Goal: Task Accomplishment & Management: Complete application form

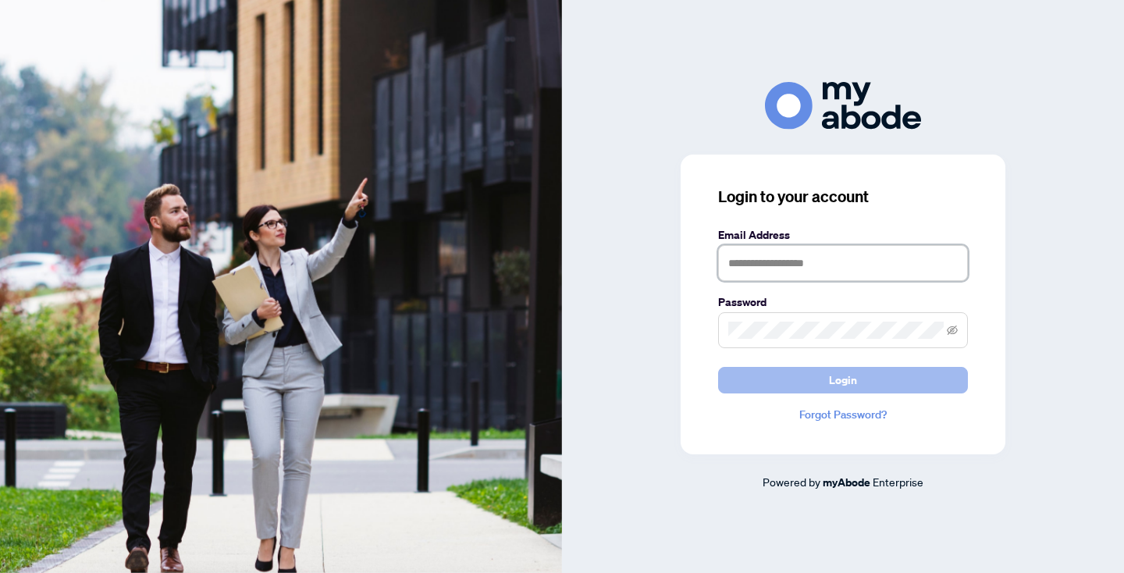
type input "**********"
click at [885, 377] on button "Login" at bounding box center [843, 380] width 250 height 27
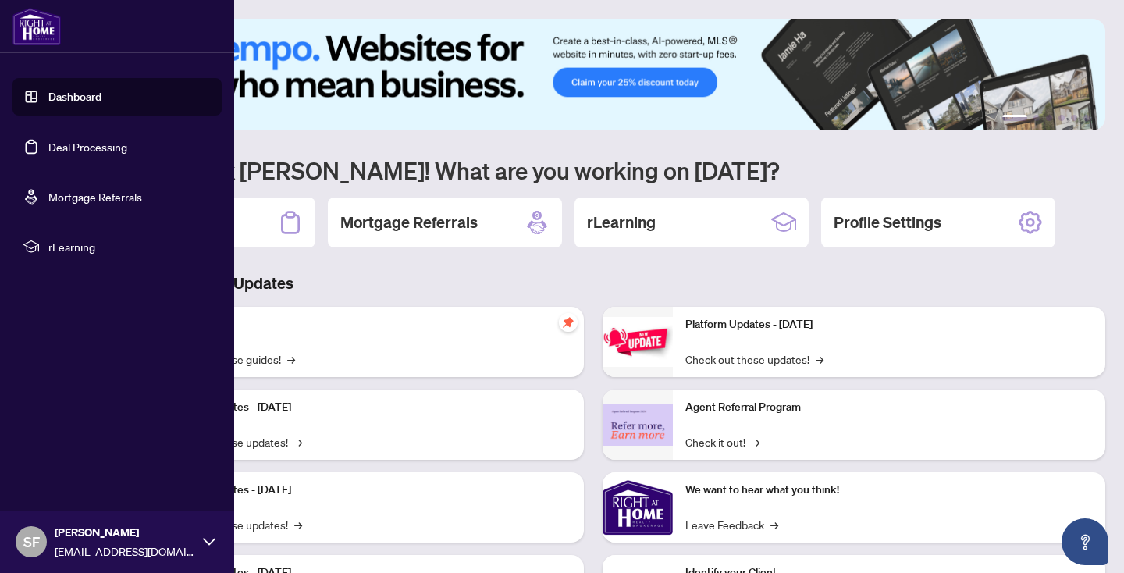
click at [127, 154] on link "Deal Processing" at bounding box center [87, 147] width 79 height 14
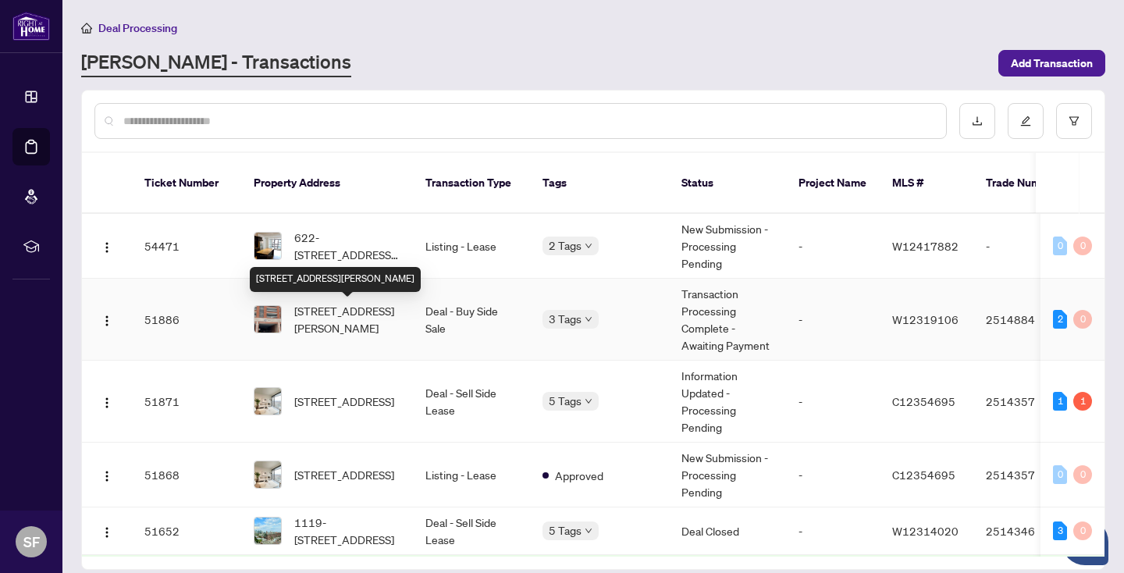
click at [309, 312] on span "533-36 Via Bagnato Ave, Toronto, Ontario M6A 0B7, Canada" at bounding box center [347, 319] width 106 height 34
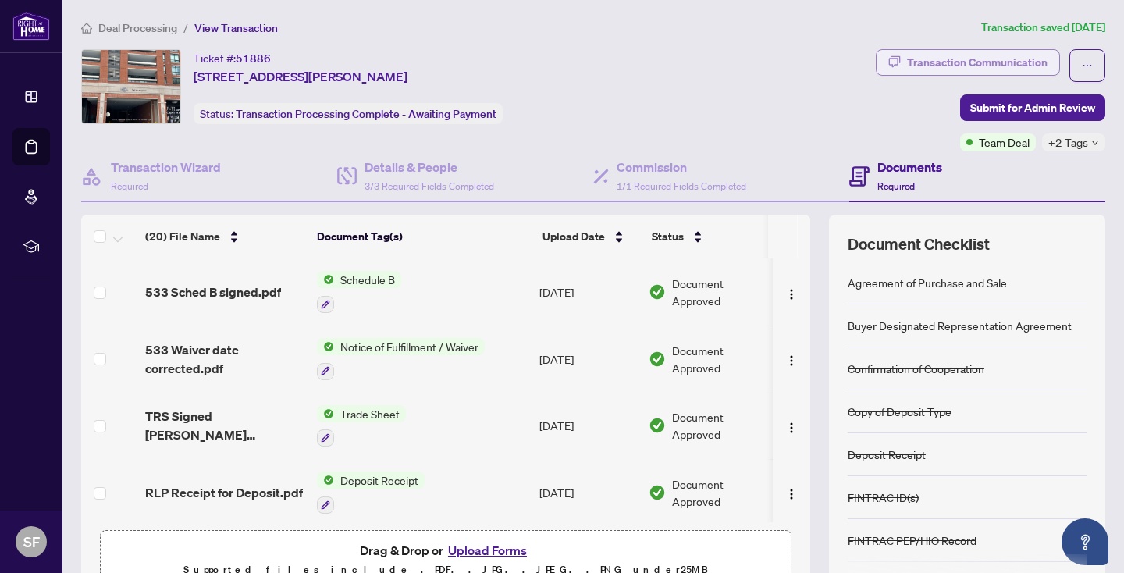
click at [1006, 57] on div "Transaction Communication" at bounding box center [977, 62] width 141 height 25
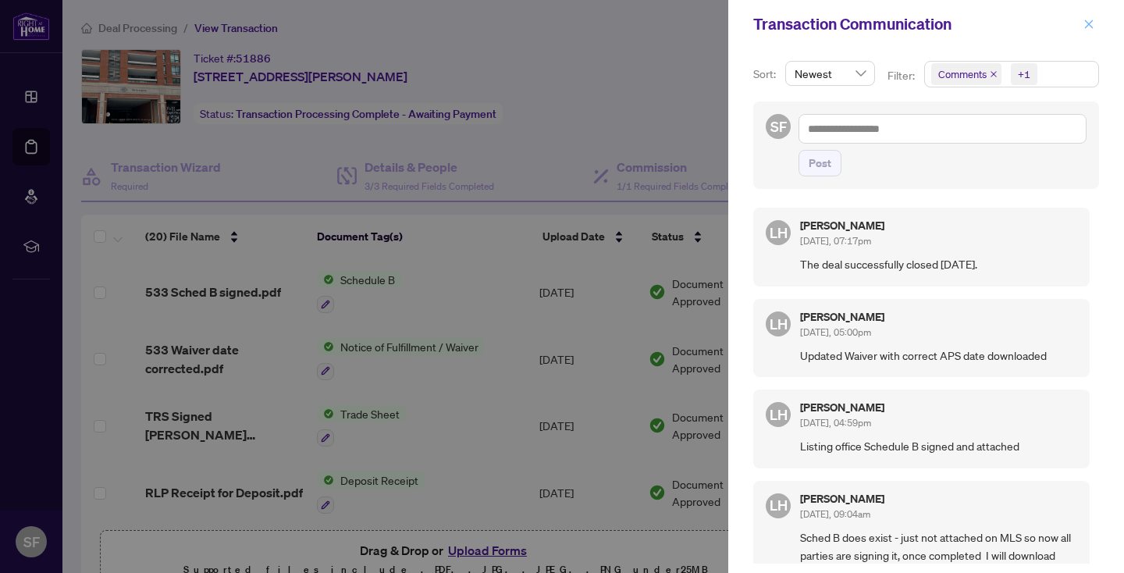
click at [1085, 23] on icon "close" at bounding box center [1089, 24] width 11 height 11
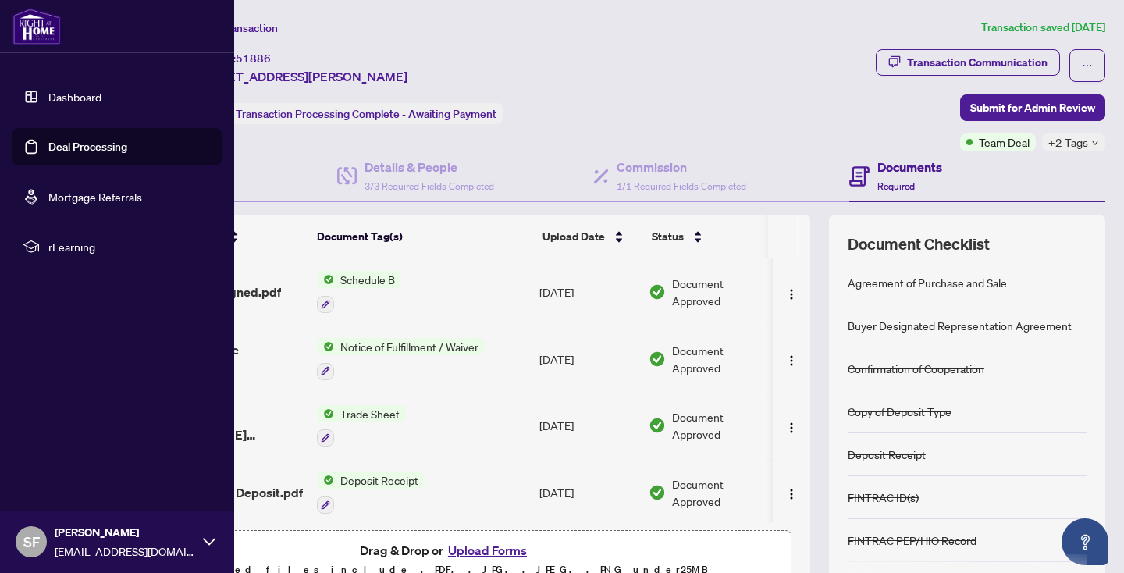
click at [121, 142] on link "Deal Processing" at bounding box center [87, 147] width 79 height 14
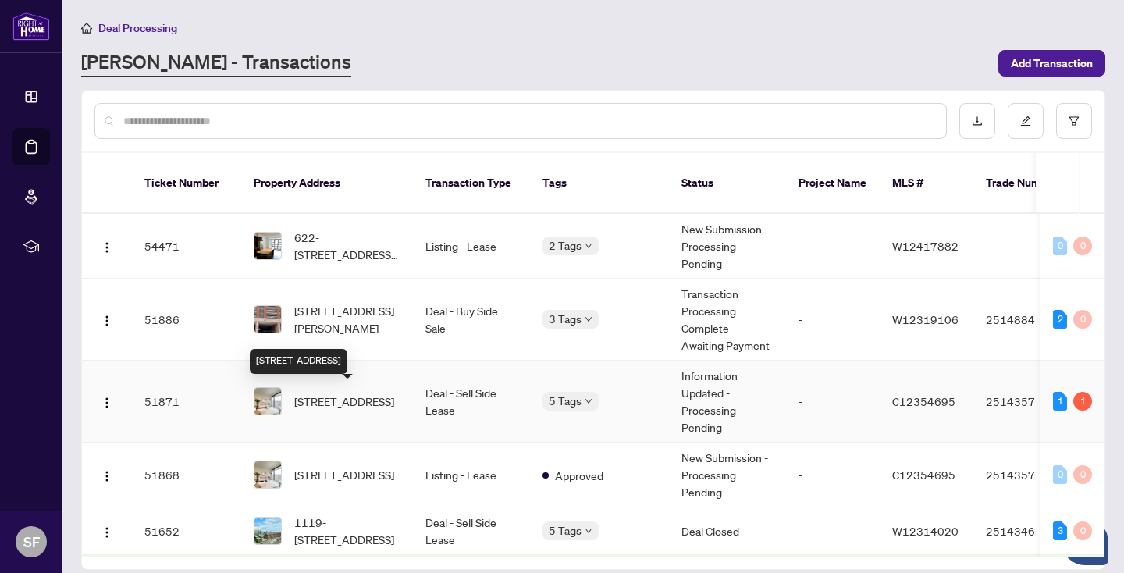
click at [369, 401] on span "2506-8 Cumberland St, Toronto, Ontario M4W 0B6, Canada" at bounding box center [344, 401] width 100 height 17
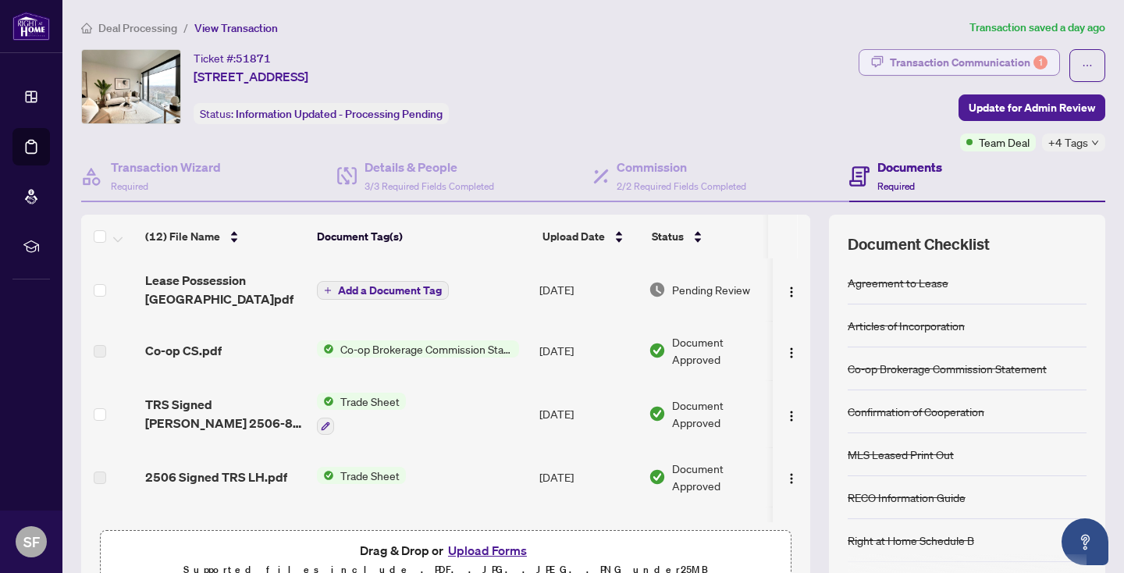
click at [979, 59] on div "Transaction Communication 1" at bounding box center [969, 62] width 158 height 25
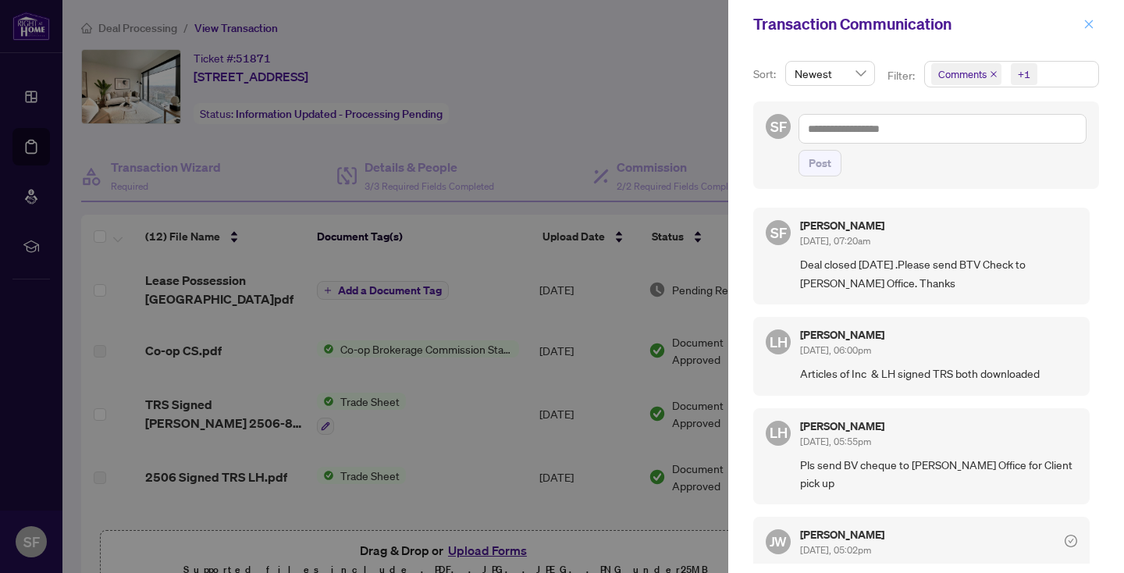
click at [1088, 21] on icon "close" at bounding box center [1089, 24] width 11 height 11
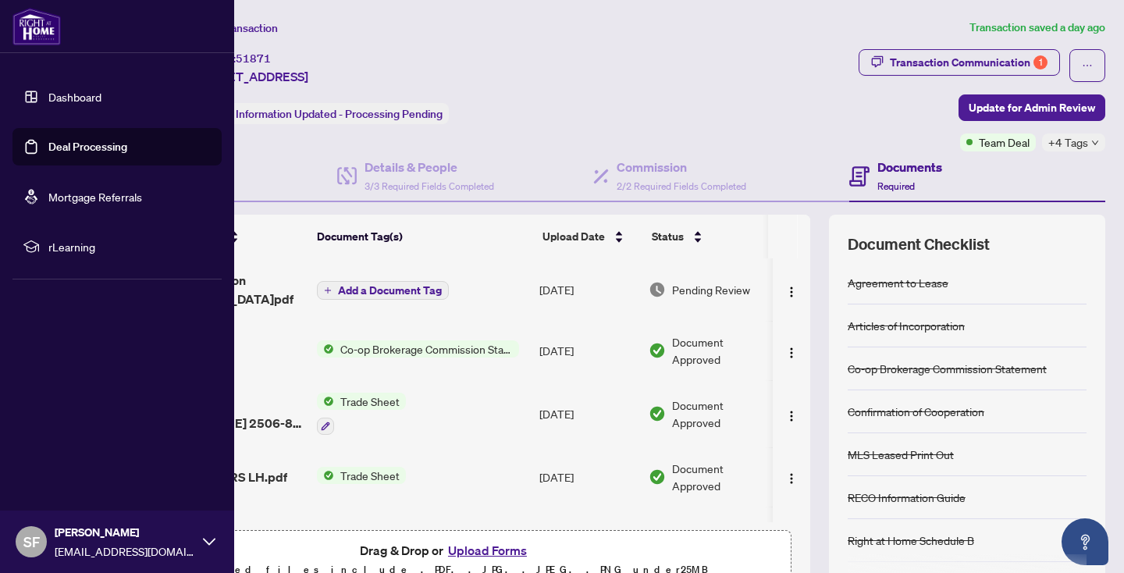
click at [84, 142] on link "Deal Processing" at bounding box center [87, 147] width 79 height 14
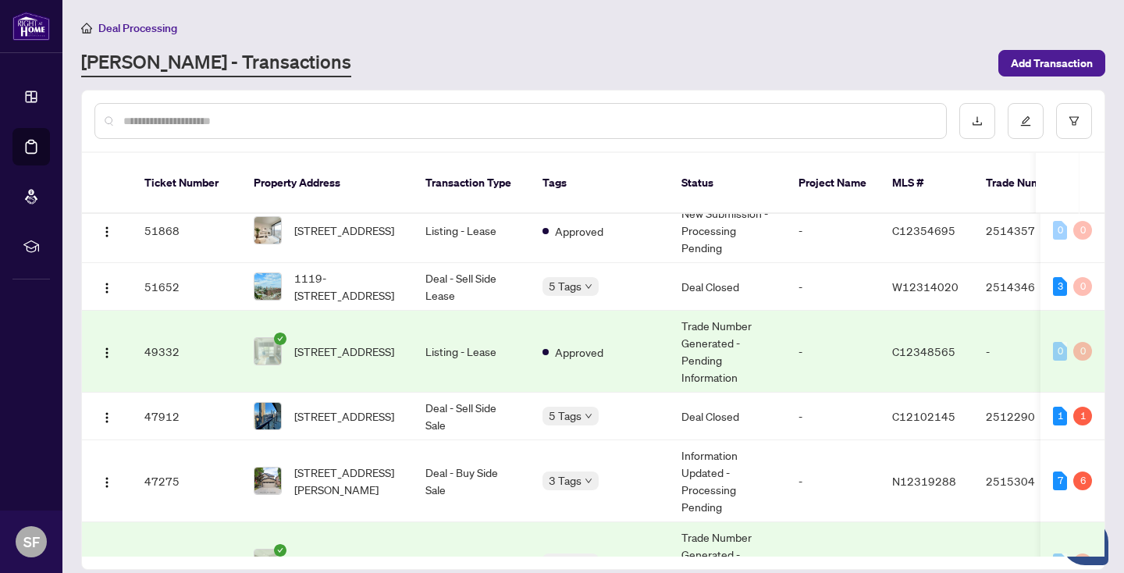
scroll to position [274, 0]
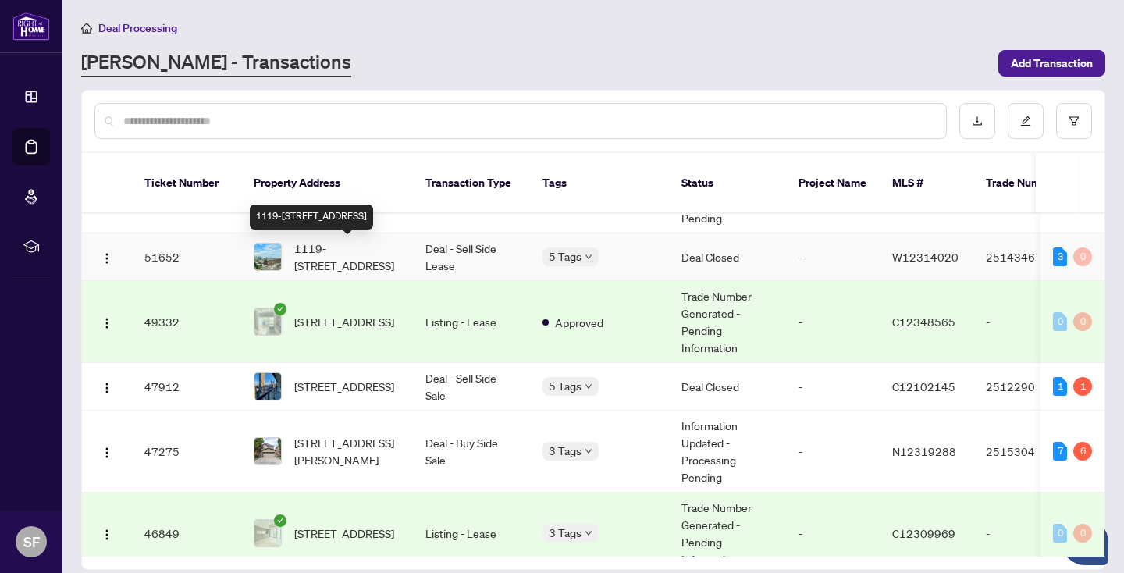
click at [321, 245] on span "1119-285 Dufferin St, Toronto, Ontario M6K 0J2, Canada" at bounding box center [347, 257] width 106 height 34
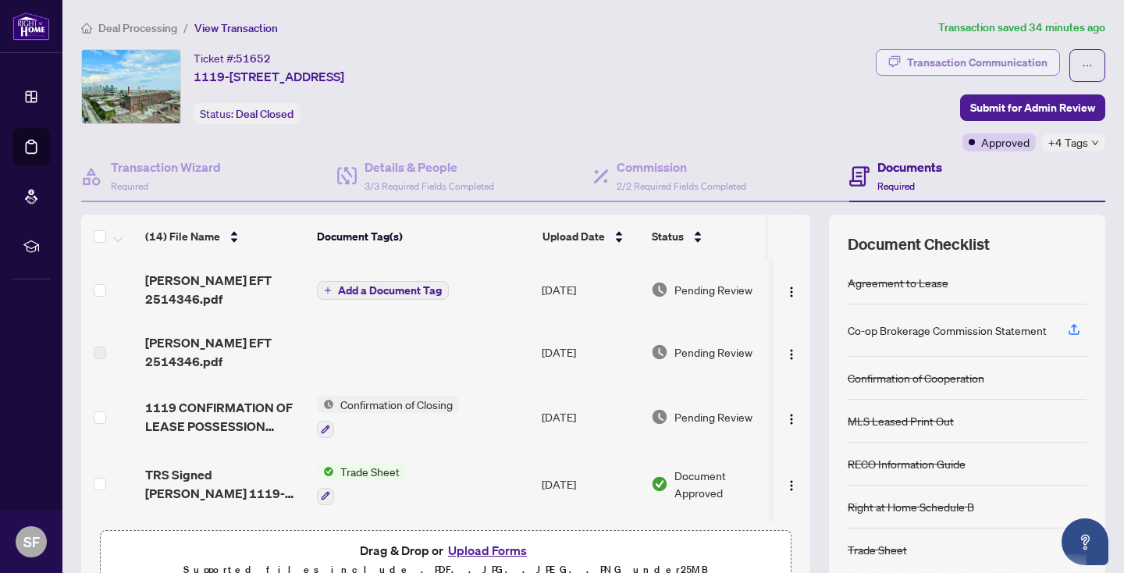
click at [980, 60] on div "Transaction Communication" at bounding box center [977, 62] width 141 height 25
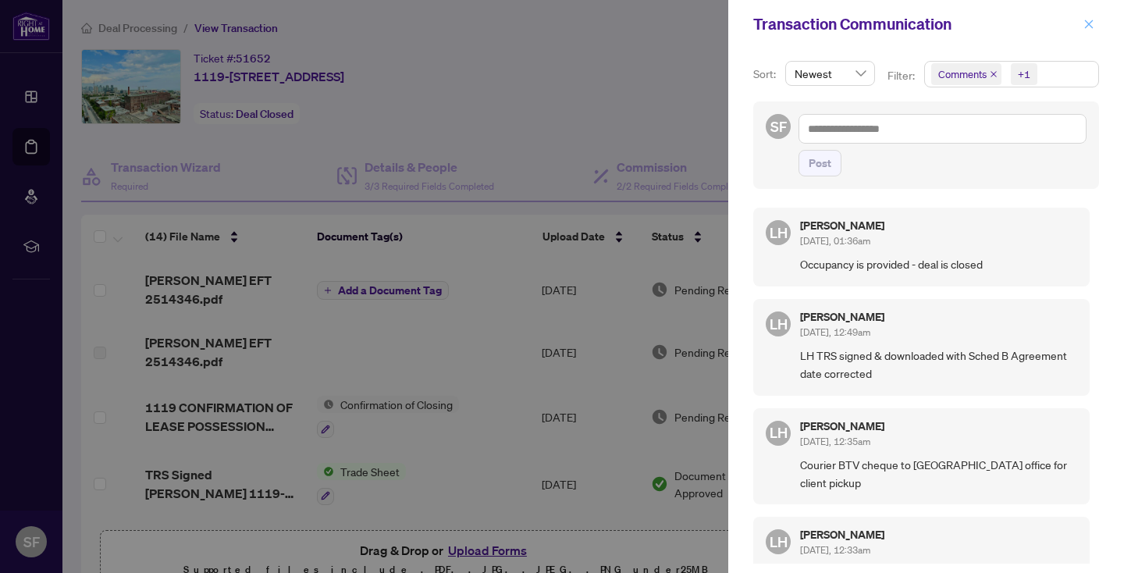
click at [1084, 25] on icon "close" at bounding box center [1089, 24] width 11 height 11
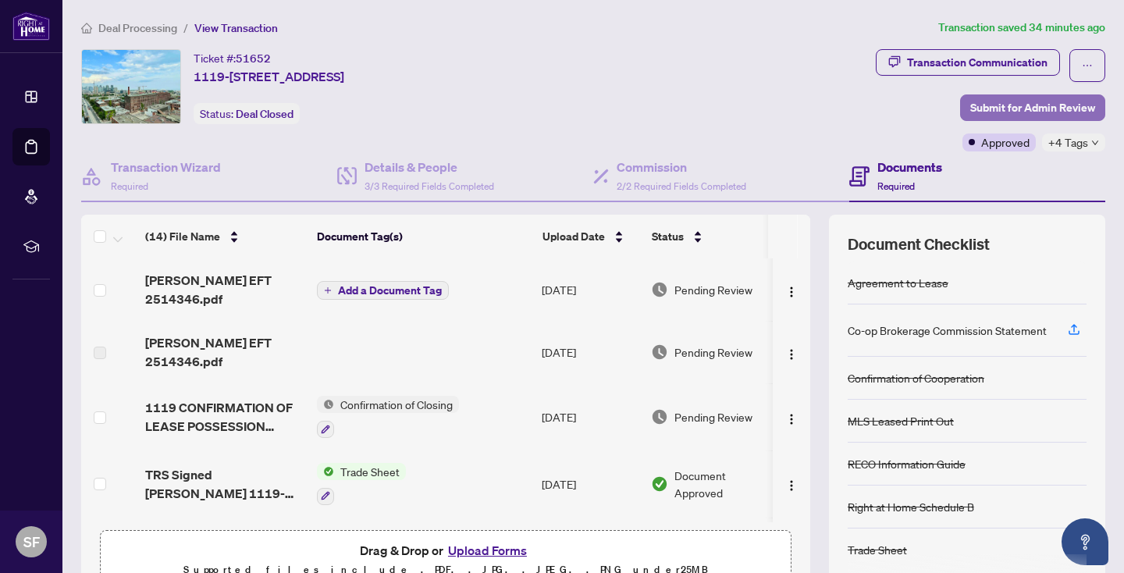
click at [1050, 106] on span "Submit for Admin Review" at bounding box center [1033, 107] width 125 height 25
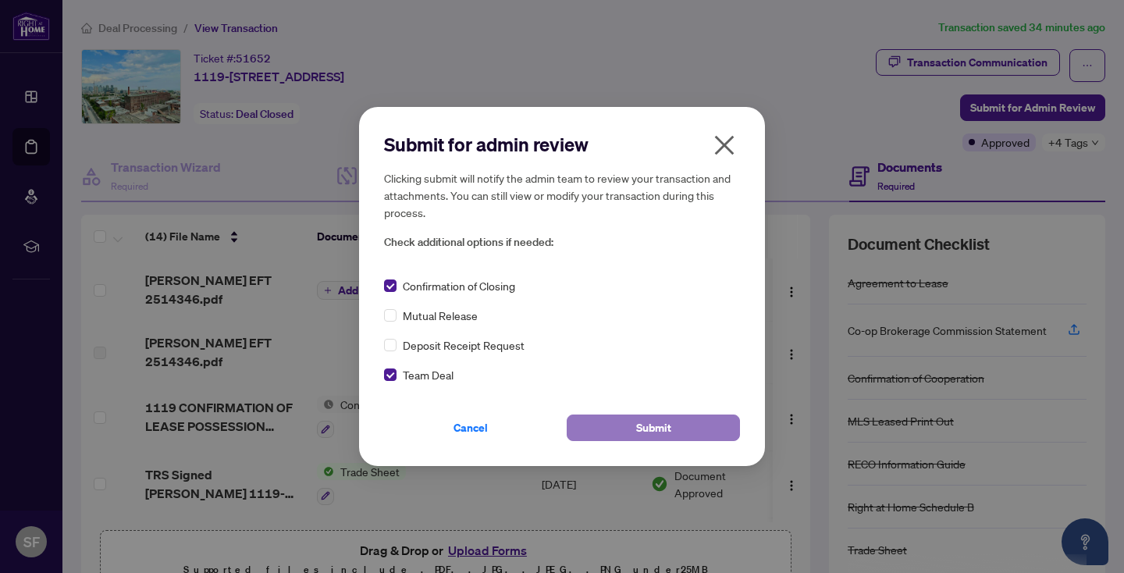
click at [659, 422] on span "Submit" at bounding box center [653, 427] width 35 height 25
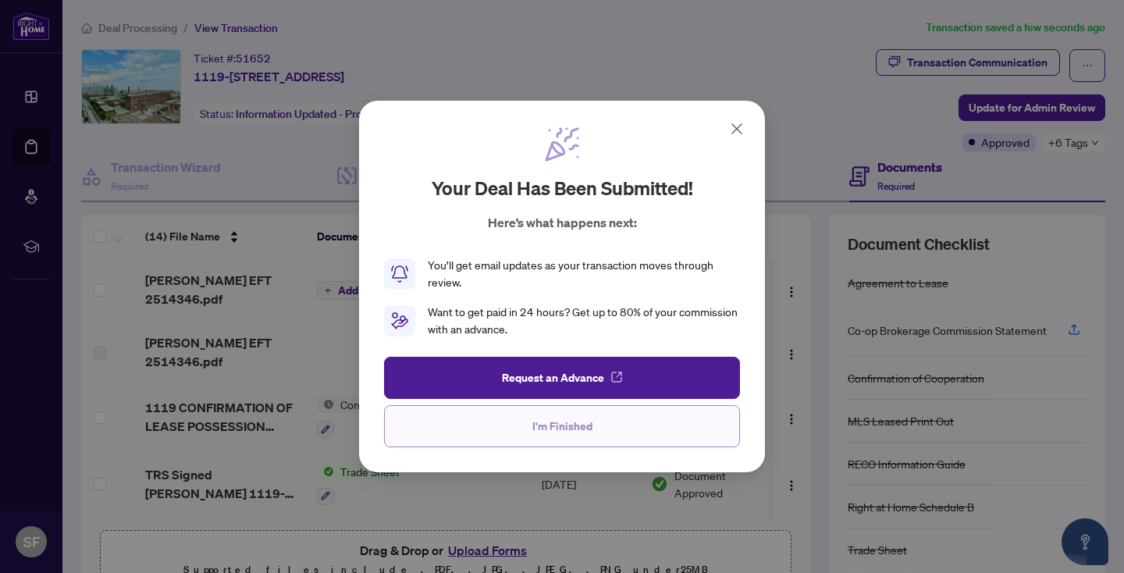
click at [555, 430] on span "I'm Finished" at bounding box center [563, 426] width 60 height 25
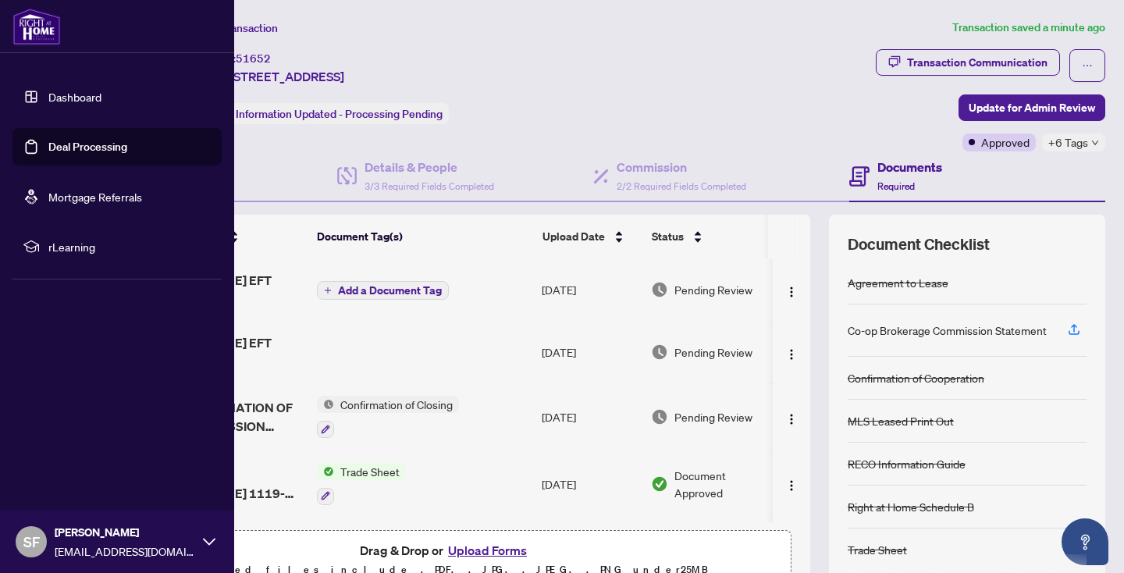
click at [87, 141] on link "Deal Processing" at bounding box center [87, 147] width 79 height 14
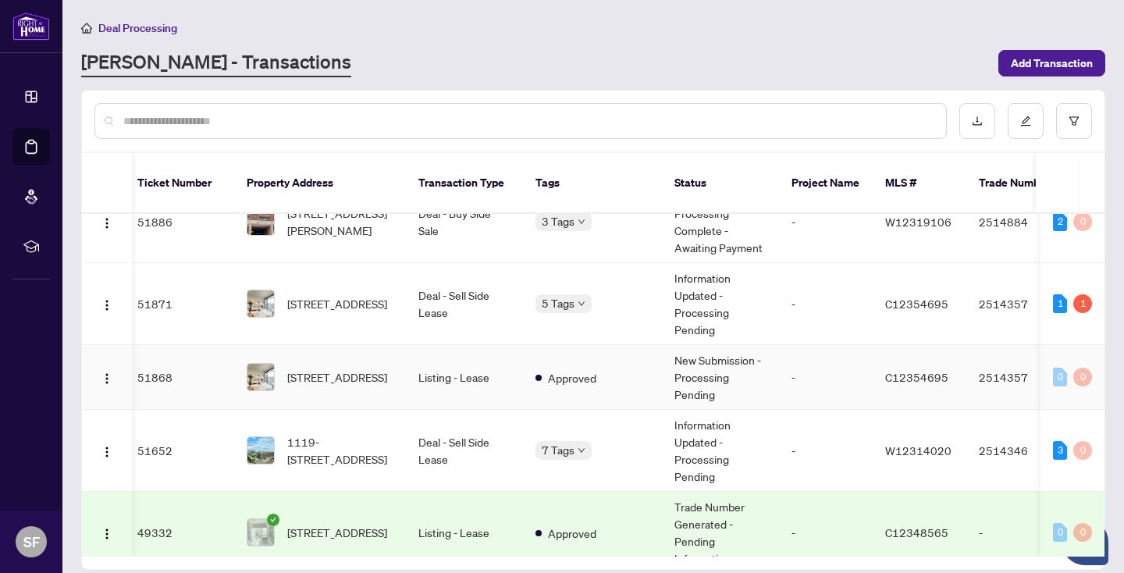
scroll to position [96, 7]
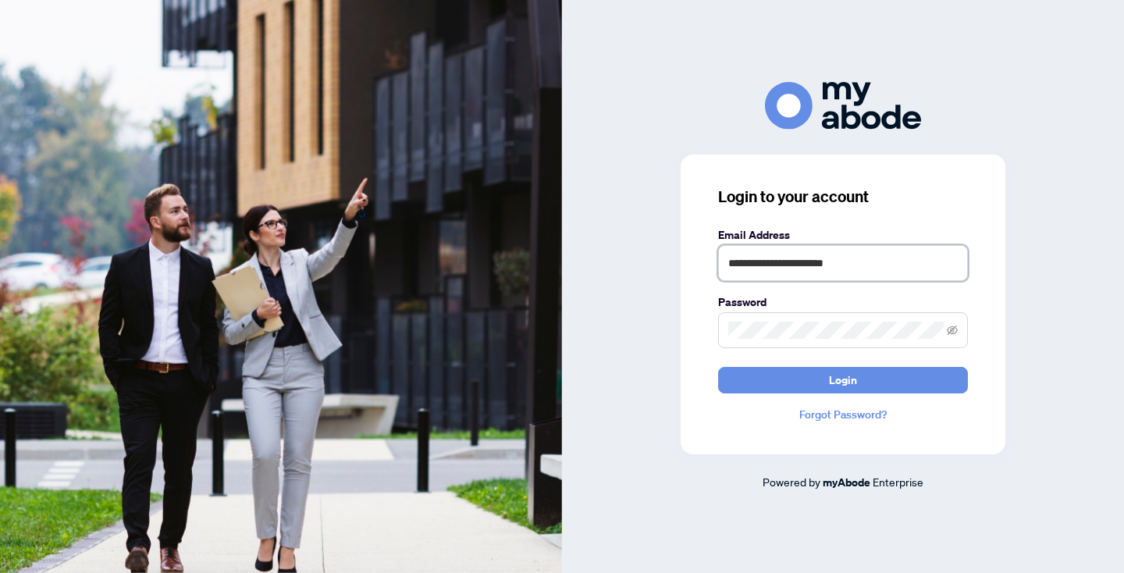
click at [880, 262] on input "**********" at bounding box center [843, 263] width 250 height 36
type input "**********"
click at [828, 374] on button "Login" at bounding box center [843, 380] width 250 height 27
